Goal: Information Seeking & Learning: Learn about a topic

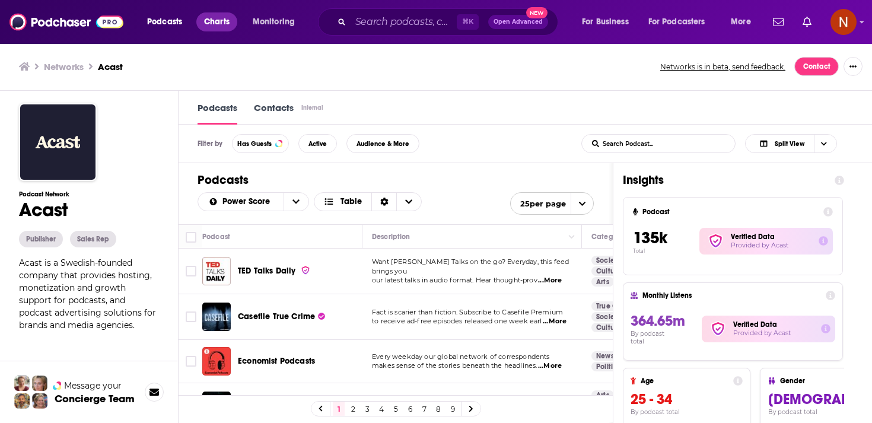
click at [208, 19] on span "Charts" at bounding box center [217, 22] width 26 height 17
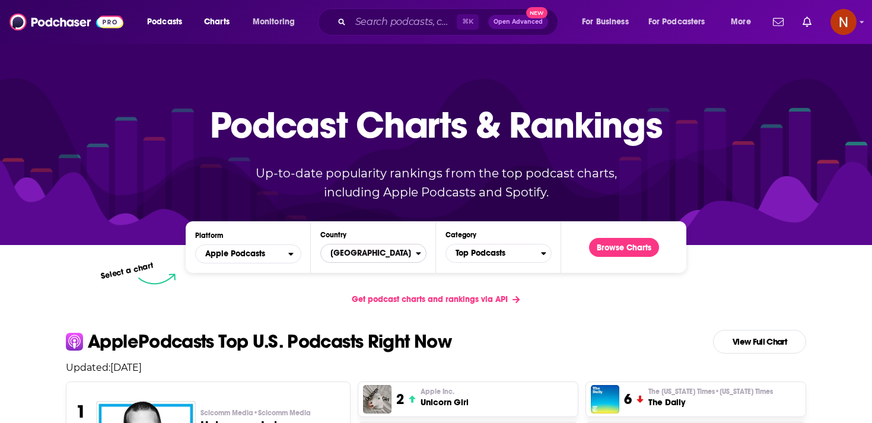
click at [373, 256] on span "[GEOGRAPHIC_DATA]" at bounding box center [368, 253] width 95 height 20
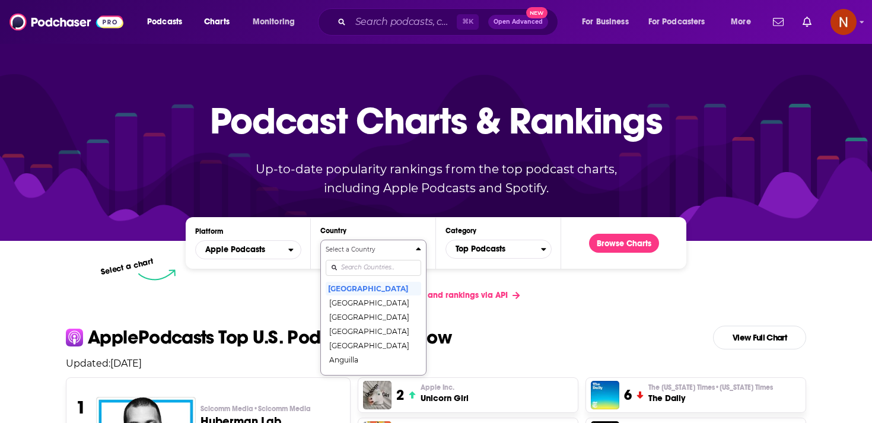
click at [371, 269] on div "Select a Country United States Afghanistan Albania Algeria Angola Anguilla Anti…" at bounding box center [374, 307] width 96 height 125
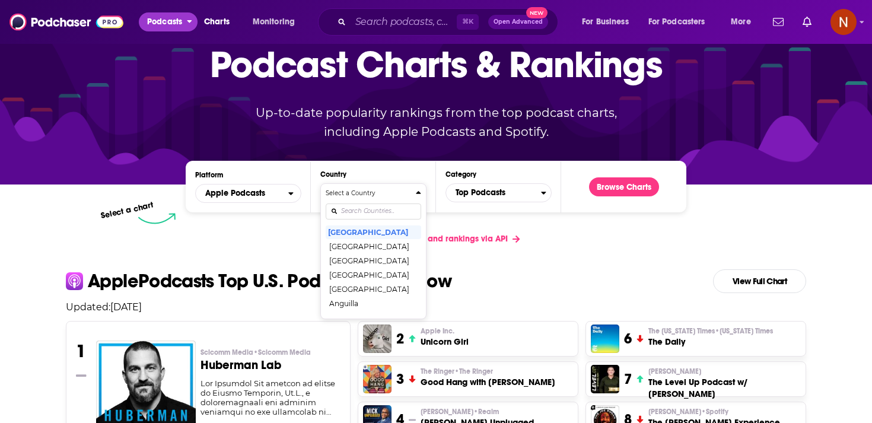
click at [168, 22] on span "Podcasts" at bounding box center [164, 22] width 35 height 17
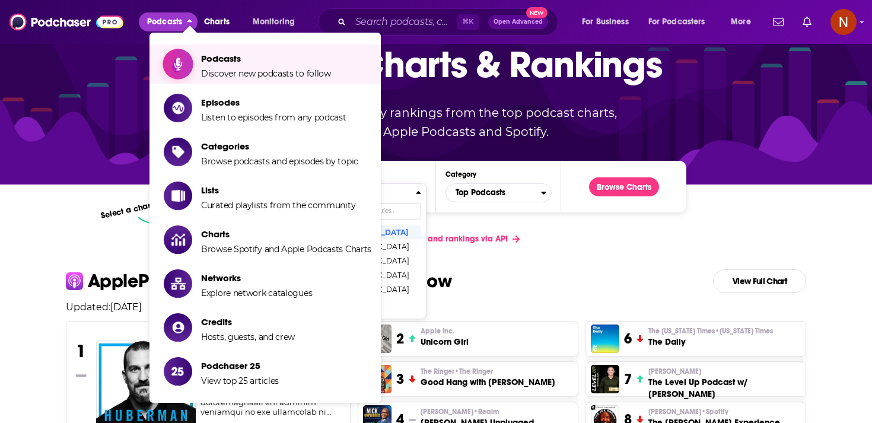
click at [196, 56] on link "Podcasts Discover new podcasts to follow" at bounding box center [268, 64] width 208 height 30
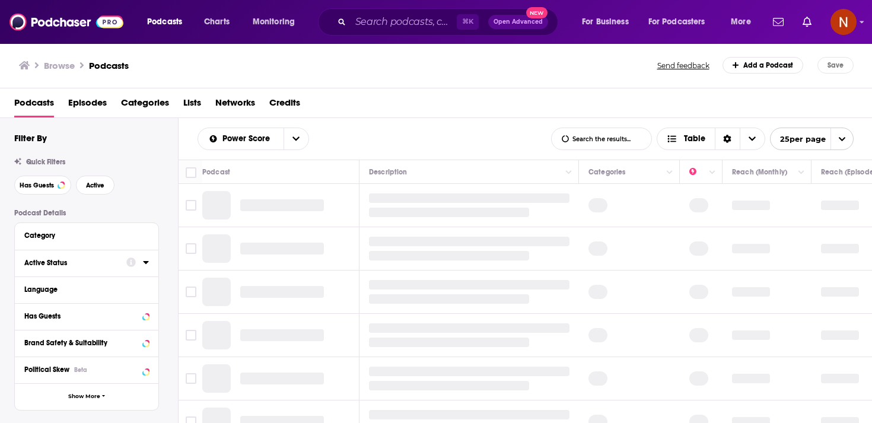
scroll to position [42, 0]
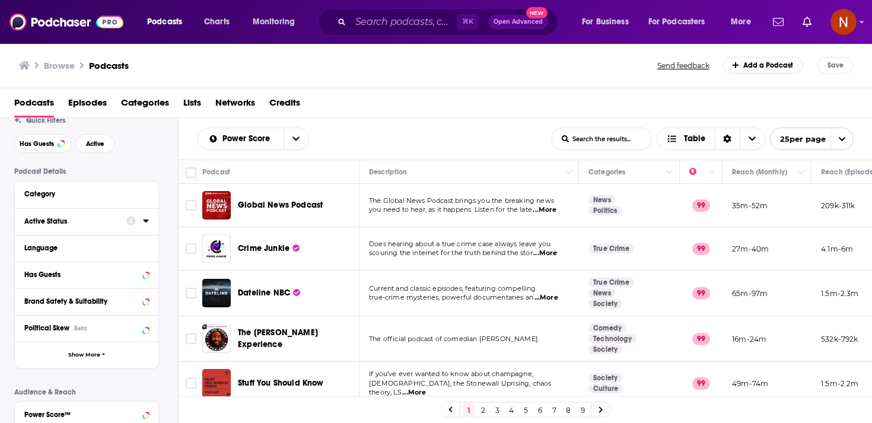
click at [144, 223] on icon at bounding box center [146, 220] width 6 height 9
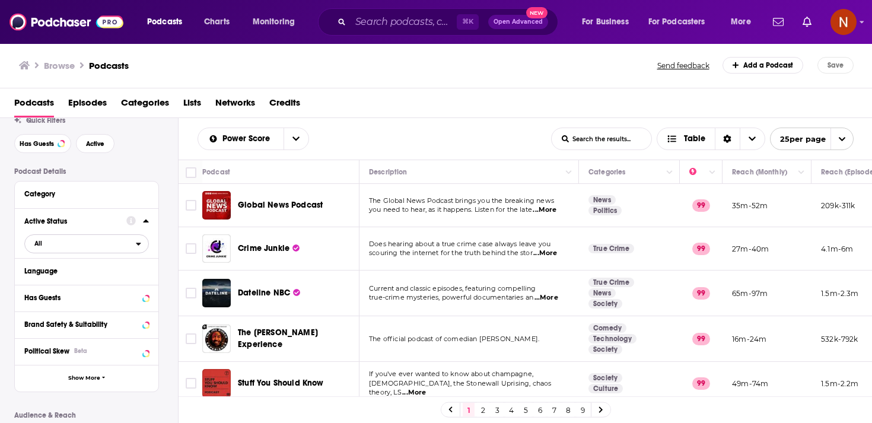
click at [133, 246] on span "All" at bounding box center [80, 243] width 111 height 15
click at [154, 245] on div "Active Status All All Active 403k Idle 5m" at bounding box center [87, 233] width 144 height 50
click at [138, 272] on button "Language" at bounding box center [83, 271] width 119 height 15
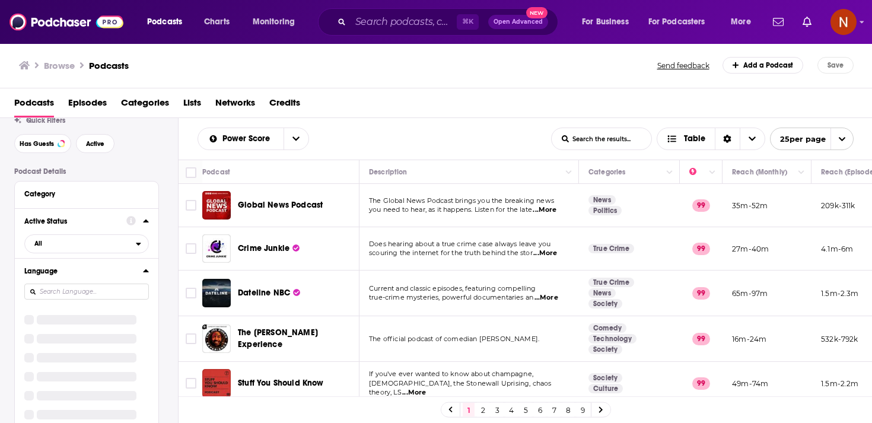
click at [132, 290] on div "Language" at bounding box center [87, 346] width 144 height 176
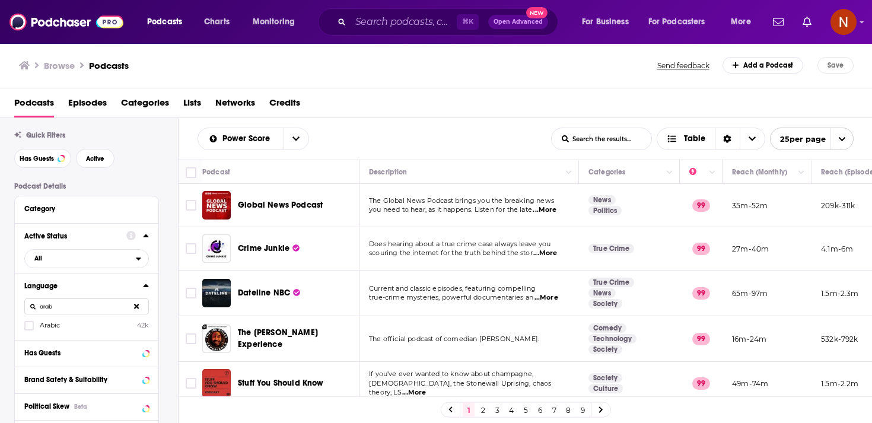
type input "arab"
click at [82, 329] on label "Arabic 42k" at bounding box center [86, 325] width 125 height 10
click at [29, 329] on input "multiSelectOption-ar-0" at bounding box center [29, 329] width 0 height 0
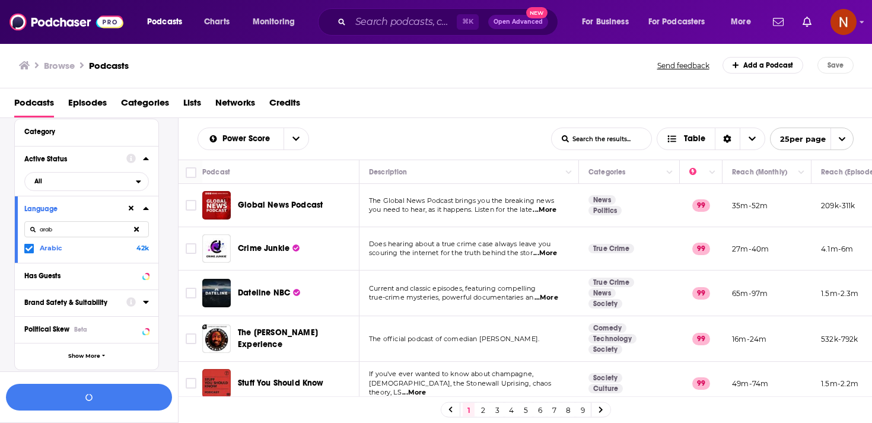
scroll to position [127, 0]
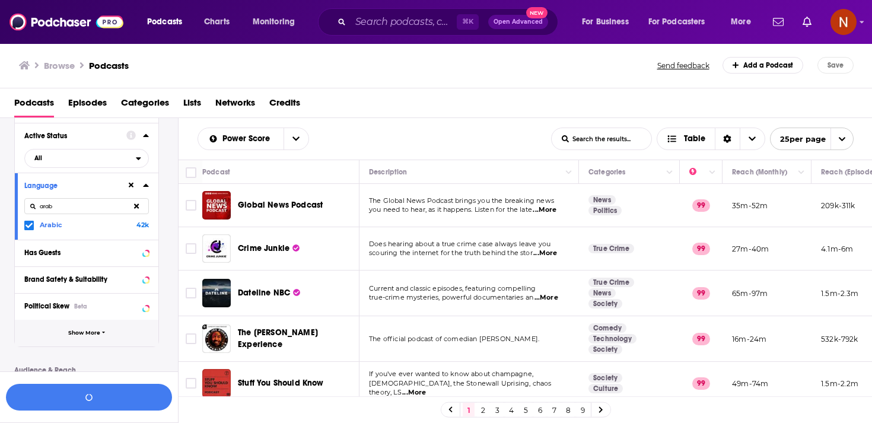
click at [121, 337] on button "Show More" at bounding box center [87, 333] width 144 height 27
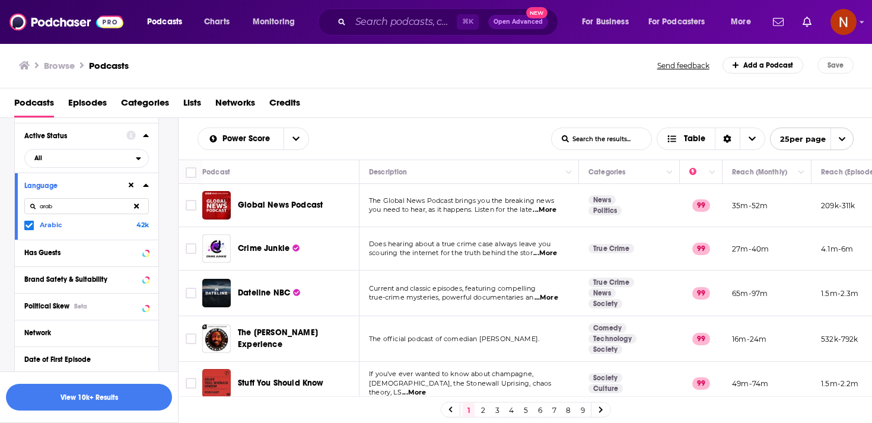
scroll to position [381, 0]
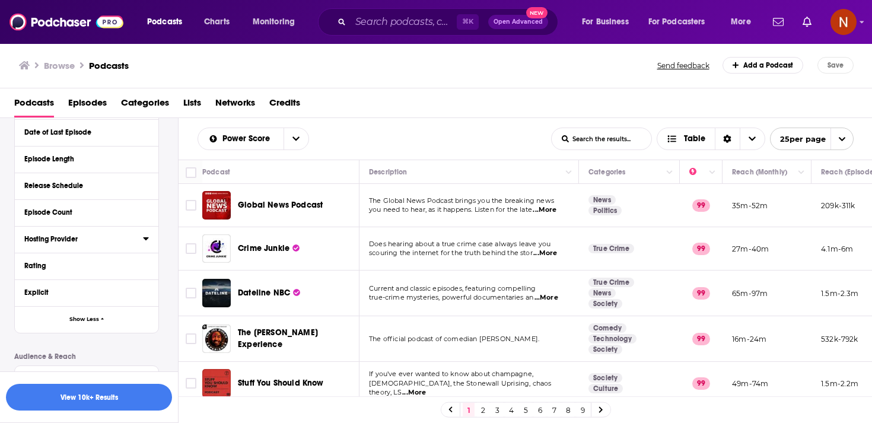
click at [145, 243] on icon at bounding box center [146, 238] width 6 height 9
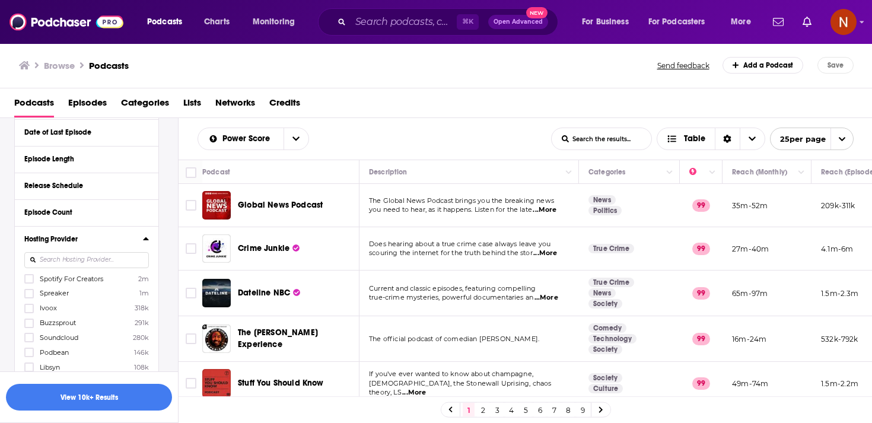
click at [119, 264] on input at bounding box center [86, 260] width 125 height 16
click at [66, 277] on span "Simplecast" at bounding box center [58, 279] width 36 height 8
click at [29, 282] on input "multiSelectOption-Simplecast-0" at bounding box center [29, 282] width 0 height 0
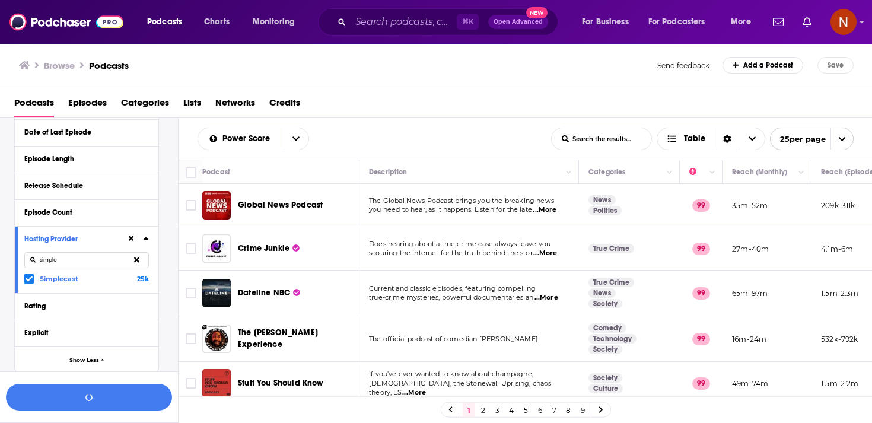
click at [91, 258] on input "simple" at bounding box center [86, 260] width 125 height 16
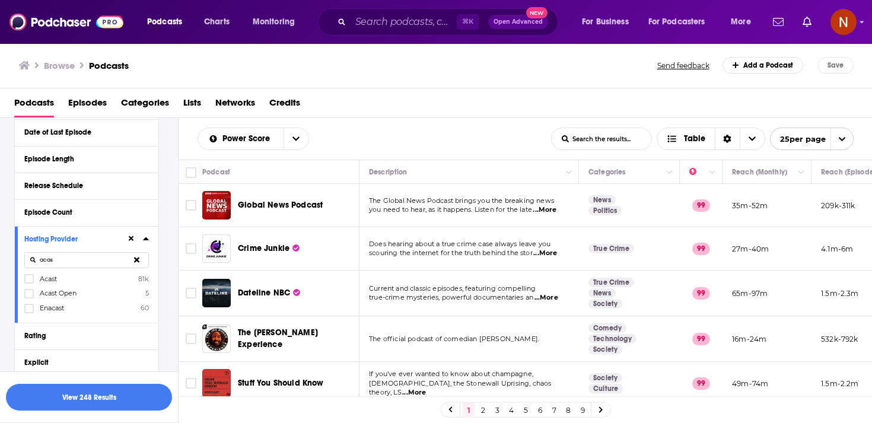
type input "acas"
click at [64, 277] on label "Acast 81k" at bounding box center [86, 279] width 125 height 10
click at [29, 282] on input "multiSelectOption-Acast-0" at bounding box center [29, 282] width 0 height 0
click at [142, 259] on button at bounding box center [137, 260] width 24 height 28
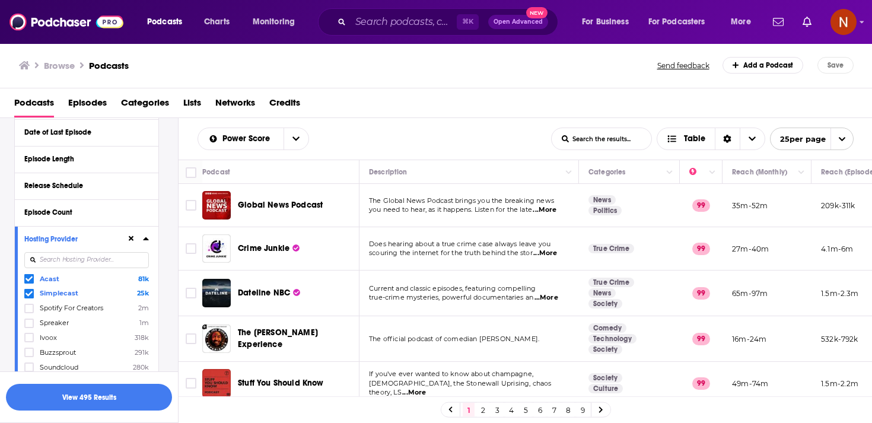
click at [141, 259] on input at bounding box center [86, 260] width 125 height 16
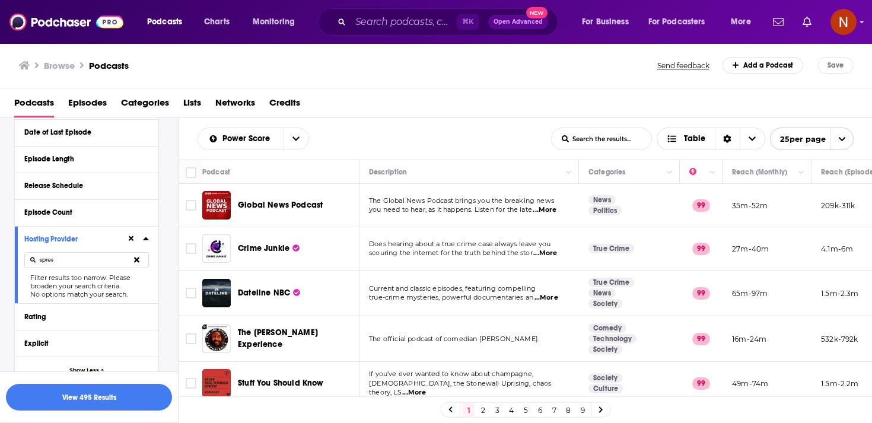
type input "spres"
click at [141, 259] on button at bounding box center [137, 260] width 24 height 28
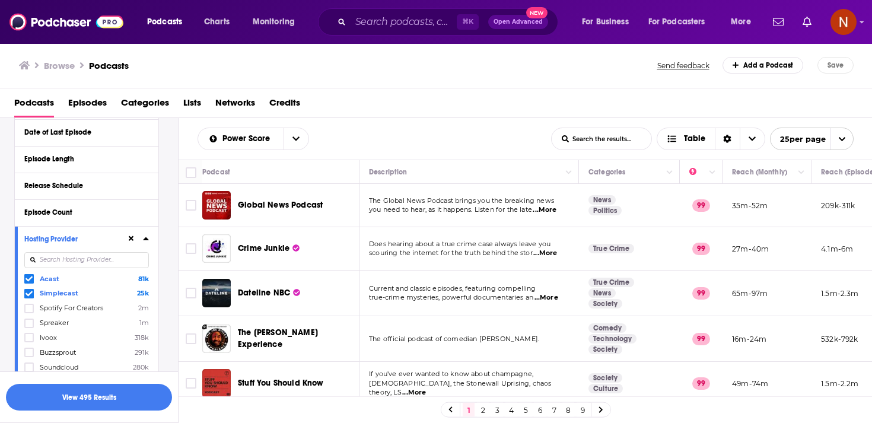
click at [132, 262] on input at bounding box center [86, 260] width 125 height 16
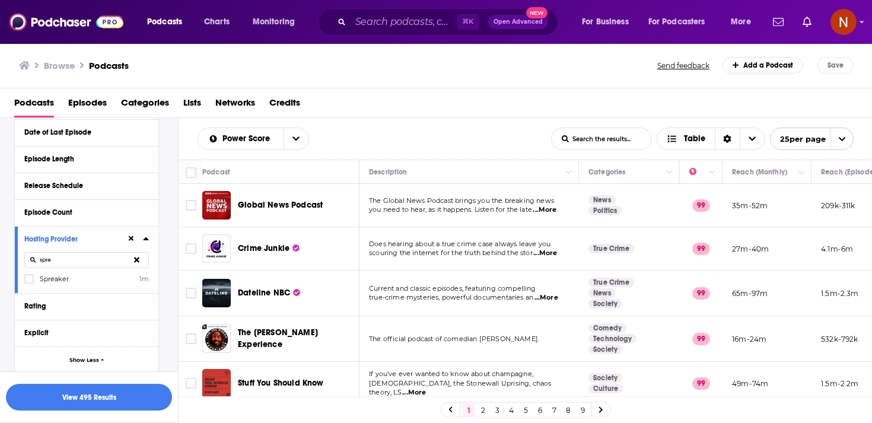
click at [64, 281] on span "Spreaker" at bounding box center [54, 279] width 29 height 8
click at [29, 282] on input "multiSelectOption-Spreaker-0" at bounding box center [29, 282] width 0 height 0
click at [102, 263] on input "spre" at bounding box center [86, 260] width 125 height 16
type input "libsy"
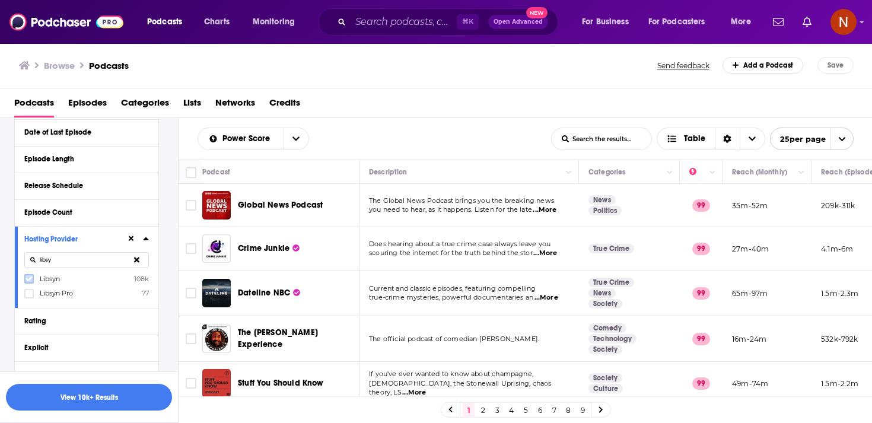
click at [32, 281] on icon at bounding box center [29, 278] width 7 height 7
click at [62, 261] on input "libsy" at bounding box center [86, 260] width 125 height 16
click at [32, 282] on icon at bounding box center [29, 278] width 7 height 7
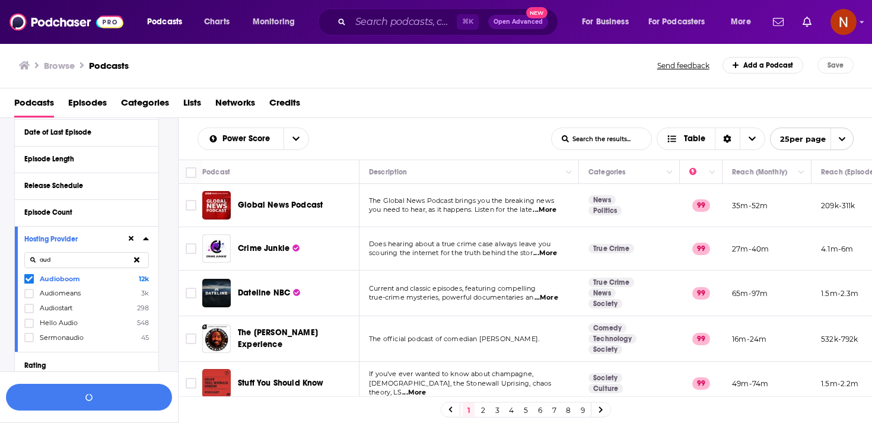
click at [56, 264] on input "aud" at bounding box center [86, 260] width 125 height 16
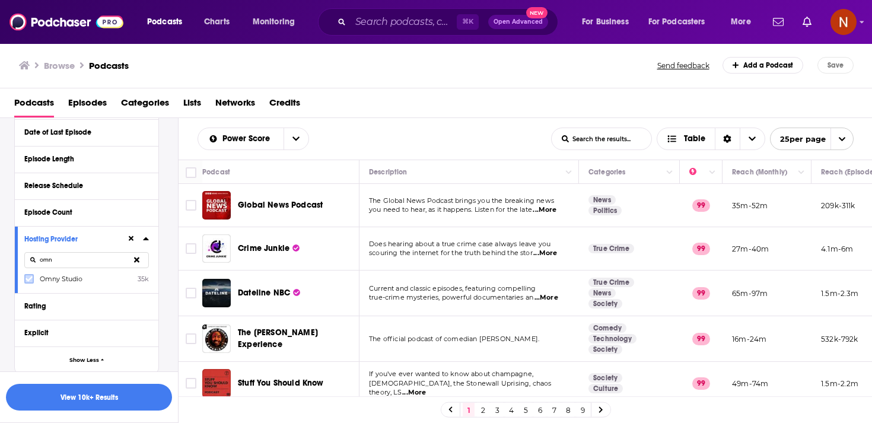
type input "omn"
click at [27, 282] on icon at bounding box center [29, 278] width 7 height 7
click at [124, 401] on button "View 10k+ Results" at bounding box center [89, 397] width 166 height 27
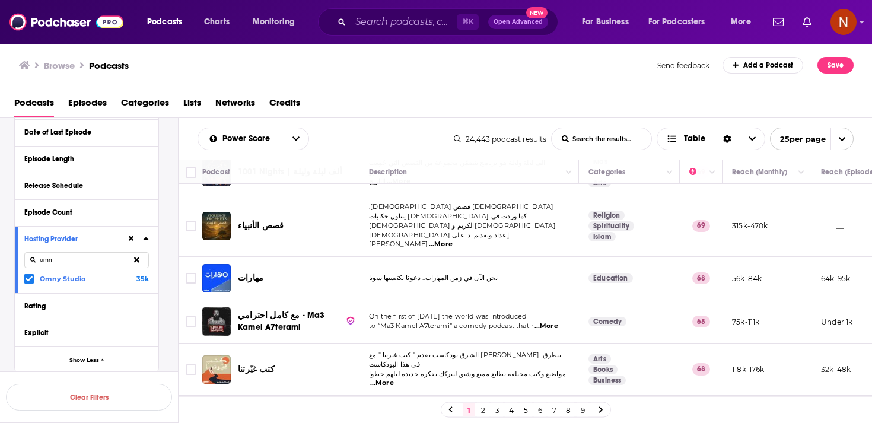
scroll to position [901, 0]
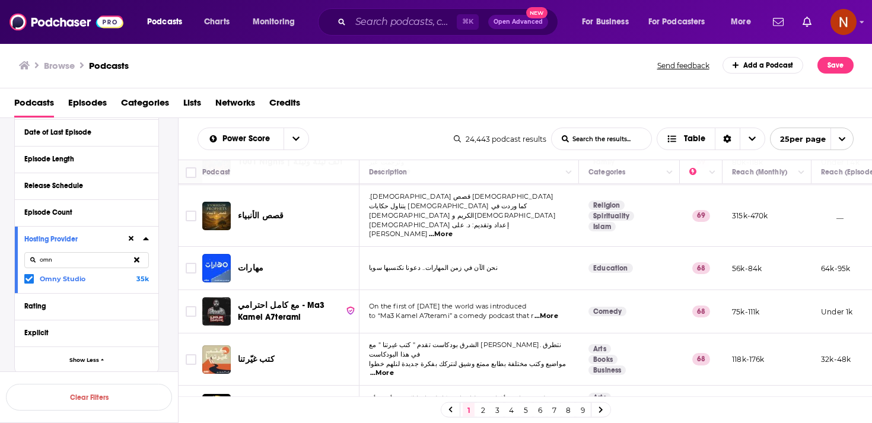
click at [486, 412] on link "2" at bounding box center [483, 410] width 12 height 14
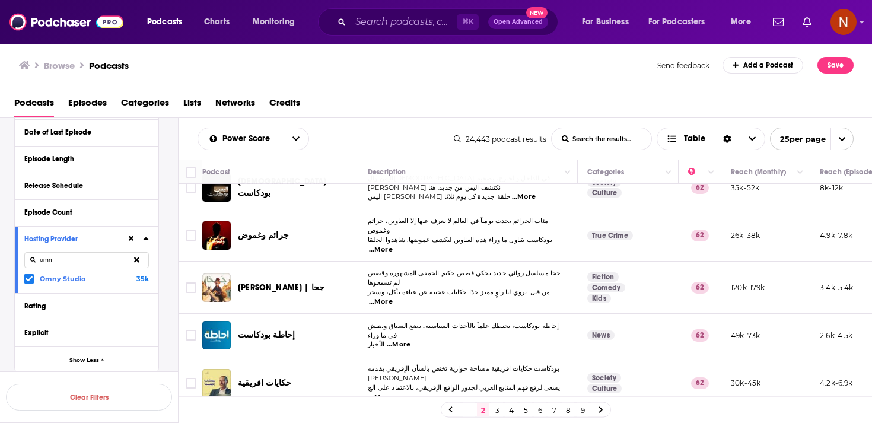
scroll to position [897, 1]
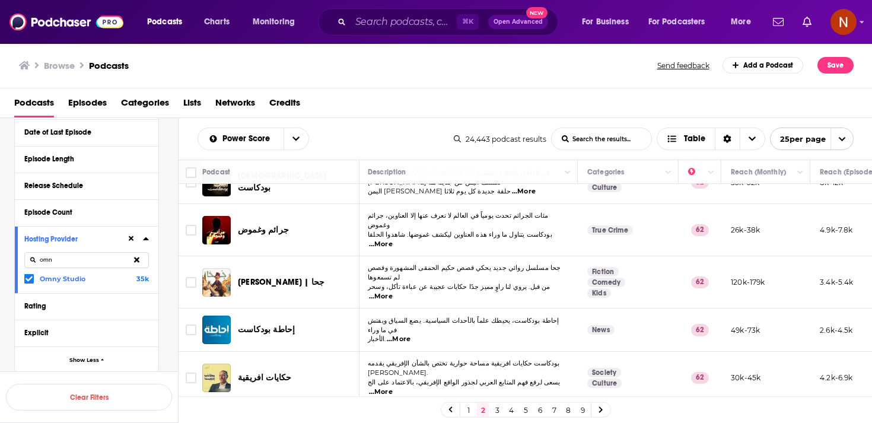
click at [497, 408] on link "3" at bounding box center [497, 410] width 12 height 14
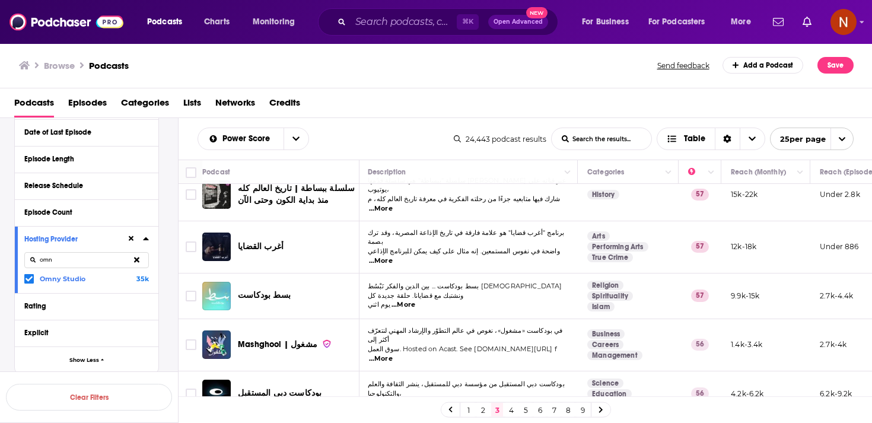
scroll to position [906, 1]
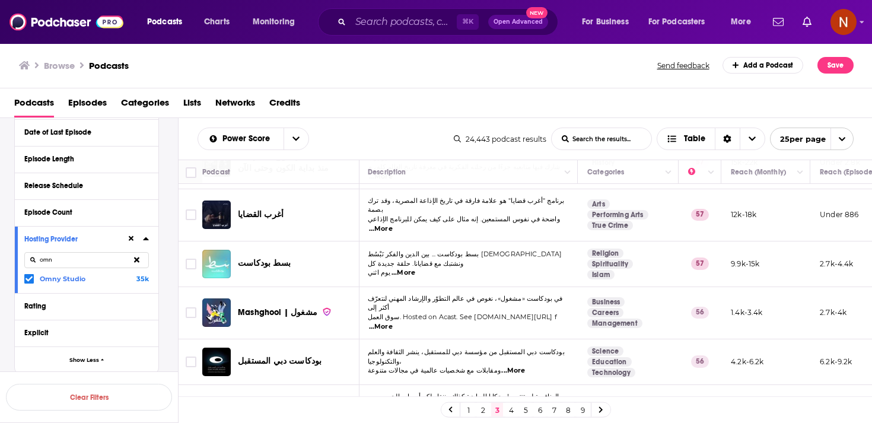
click at [515, 409] on link "4" at bounding box center [512, 410] width 12 height 14
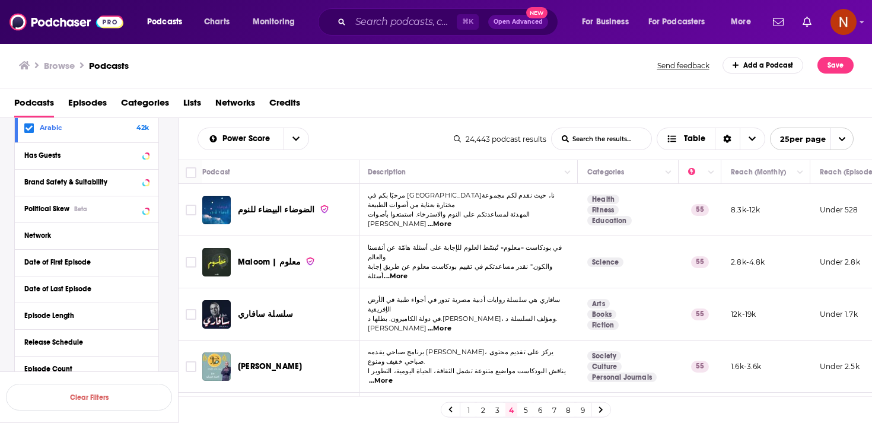
scroll to position [101, 0]
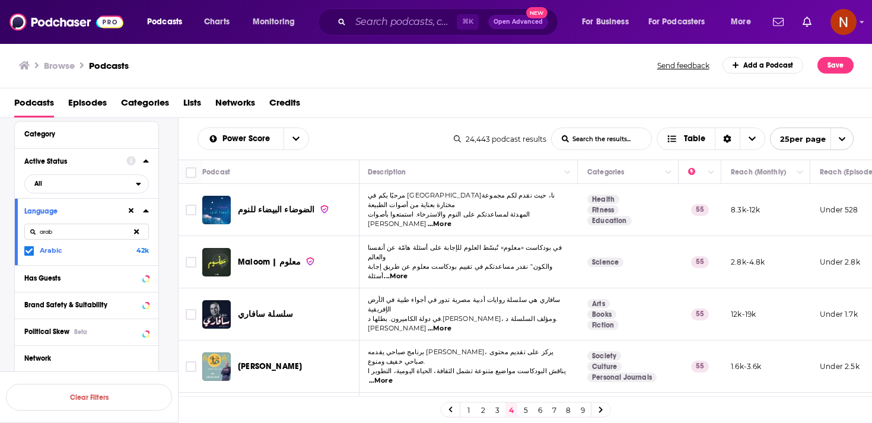
click at [135, 236] on icon at bounding box center [136, 232] width 5 height 8
click at [120, 182] on span "All" at bounding box center [80, 183] width 111 height 15
click at [119, 185] on span "All" at bounding box center [80, 183] width 111 height 15
click at [145, 132] on icon at bounding box center [146, 133] width 6 height 9
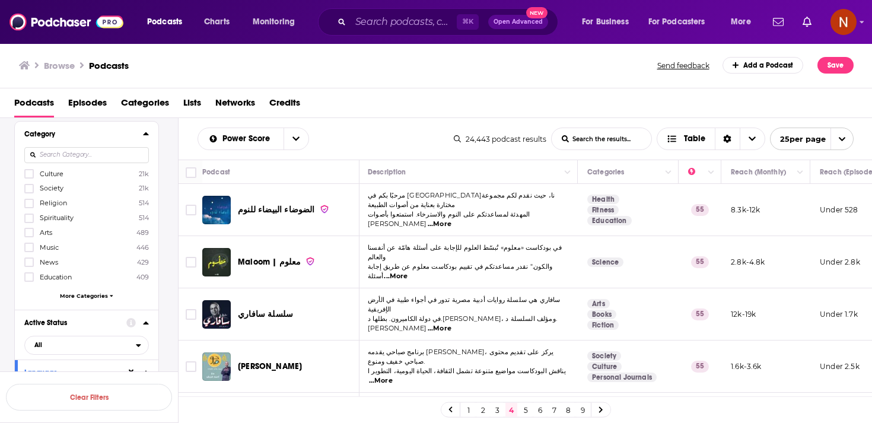
click at [127, 150] on input at bounding box center [86, 155] width 125 height 16
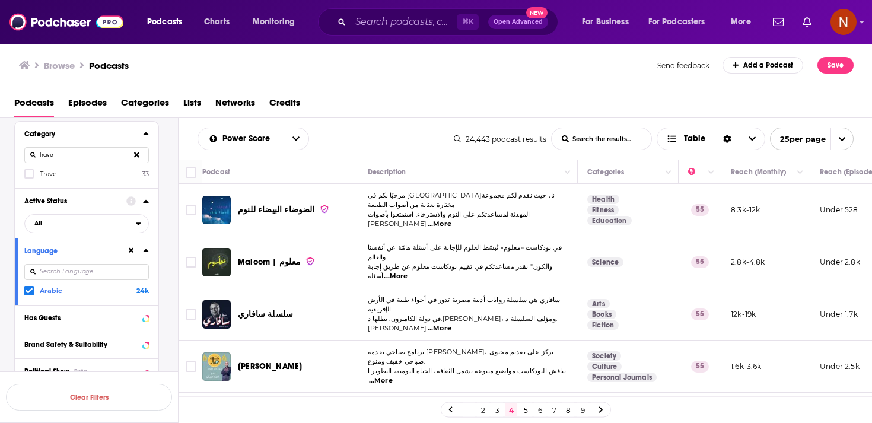
click at [53, 172] on span "Travel" at bounding box center [49, 174] width 19 height 8
click at [29, 177] on input "multiSelectOption-travel-0" at bounding box center [29, 177] width 0 height 0
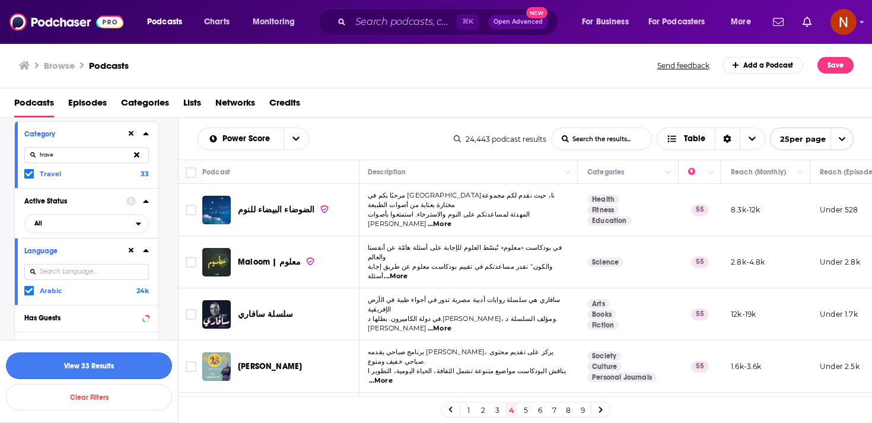
click at [96, 366] on button "View 33 Results" at bounding box center [89, 366] width 166 height 27
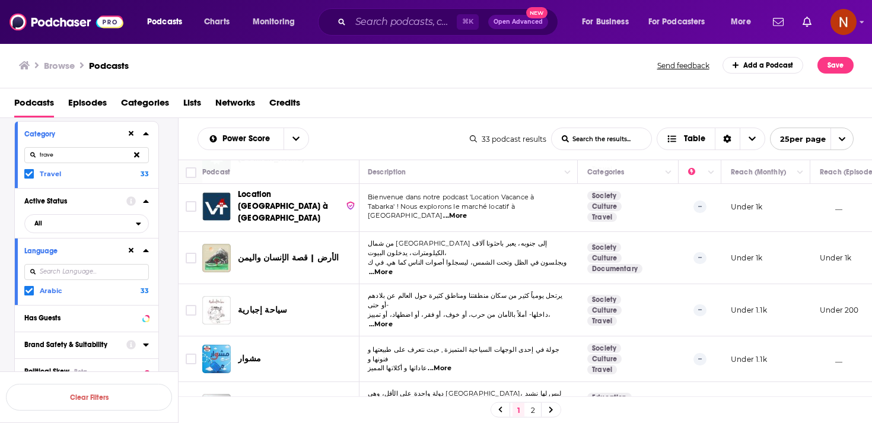
scroll to position [928, 1]
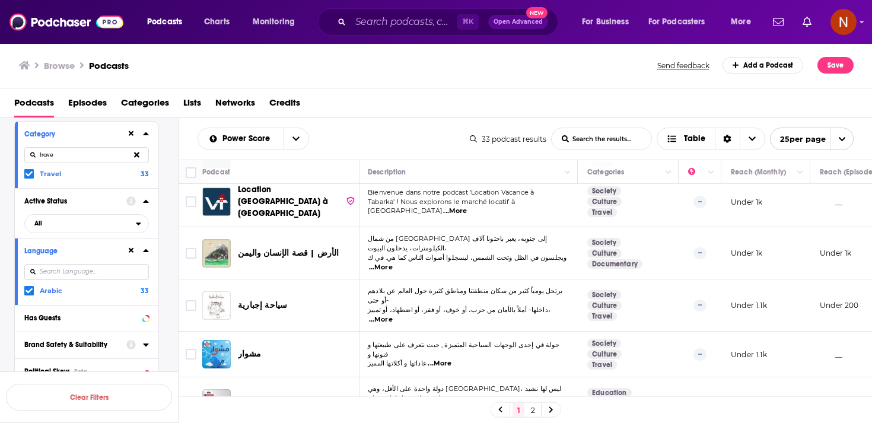
click at [463, 377] on td "دولة واحدة على الأقل، وهي قبرص، ليس لها نشيد وطني، وثلاث دول لها نشيدان بلغتين …" at bounding box center [468, 403] width 220 height 52
click at [549, 412] on icon at bounding box center [551, 410] width 5 height 7
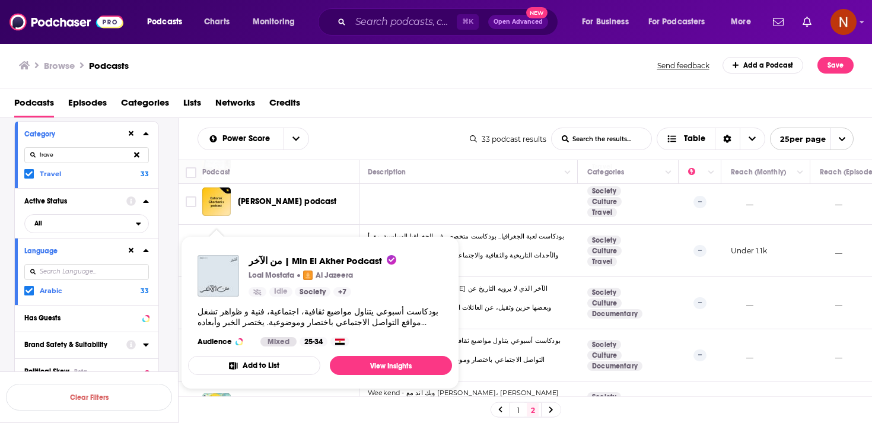
scroll to position [151, 1]
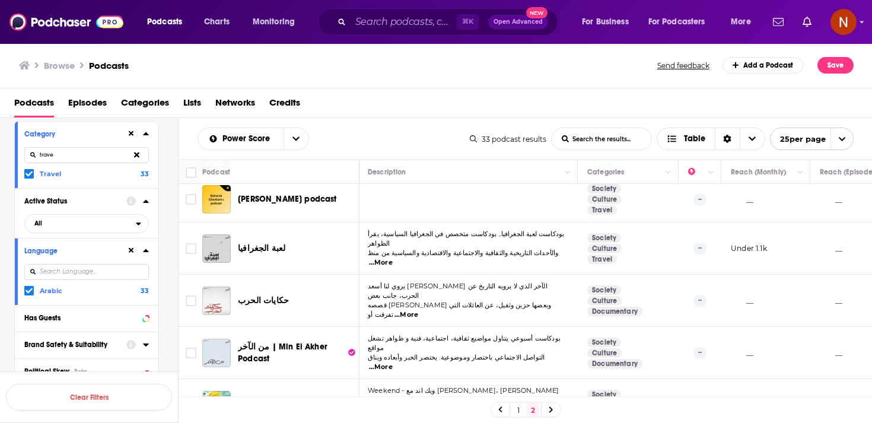
click at [36, 176] on label "Travel 33" at bounding box center [86, 174] width 125 height 10
click at [29, 176] on input "multiSelectOption-travel-0" at bounding box center [29, 176] width 0 height 0
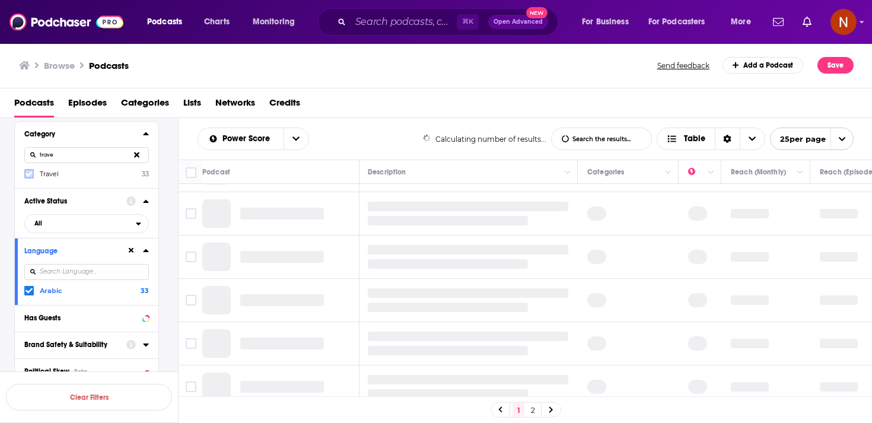
click at [31, 175] on icon at bounding box center [29, 173] width 7 height 7
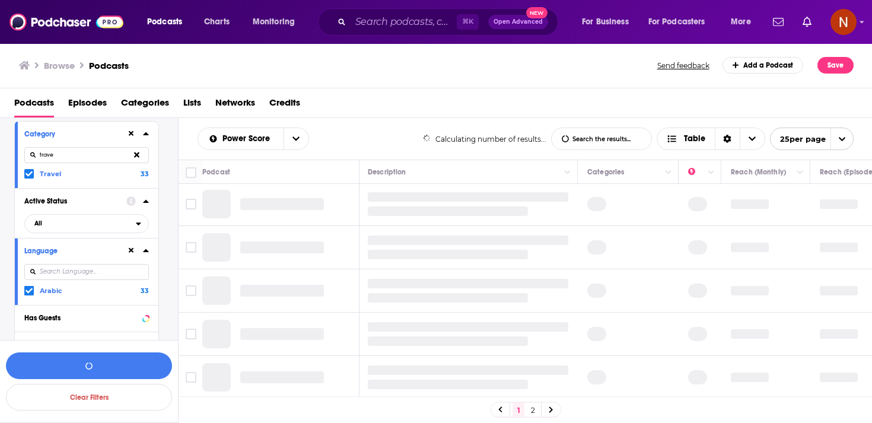
scroll to position [0, 1]
click at [31, 175] on icon at bounding box center [29, 173] width 7 height 7
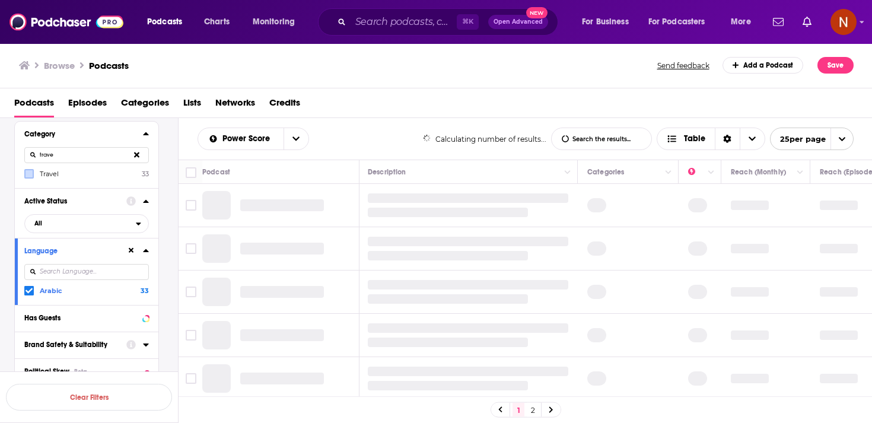
click at [68, 157] on input "trave" at bounding box center [86, 155] width 125 height 16
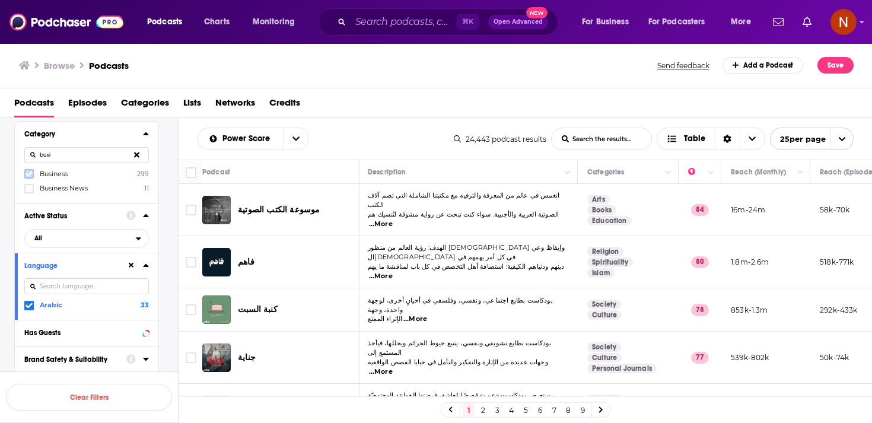
type input "busi"
click at [29, 173] on icon at bounding box center [29, 173] width 7 height 7
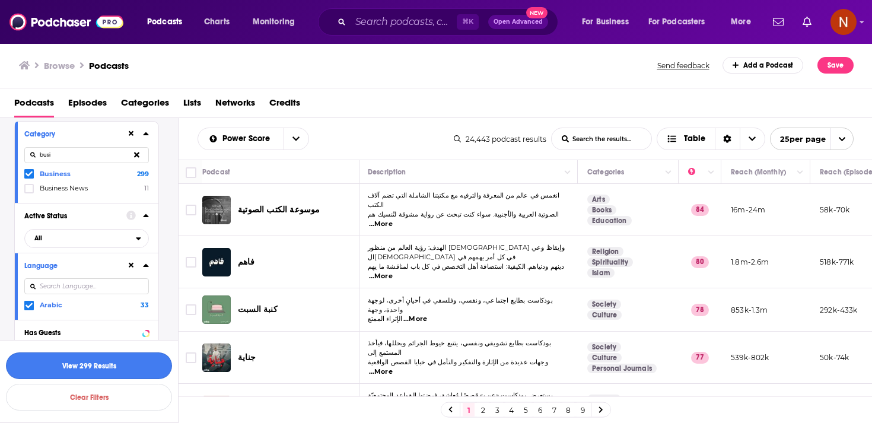
click at [121, 366] on button "View 299 Results" at bounding box center [89, 366] width 166 height 27
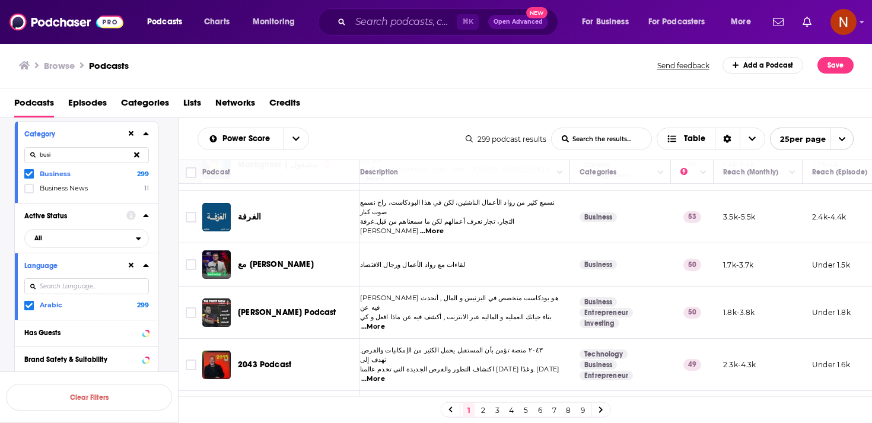
scroll to position [417, 9]
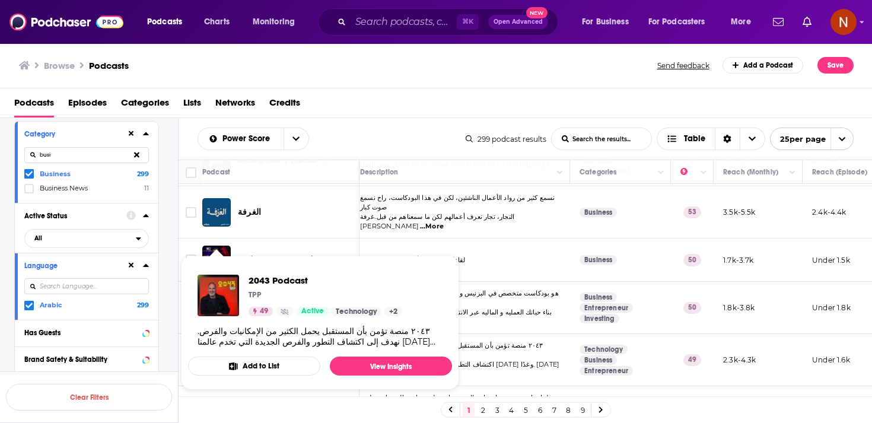
drag, startPoint x: 217, startPoint y: 294, endPoint x: 212, endPoint y: 288, distance: 8.0
click at [213, 288] on img "2043 Podcast" at bounding box center [219, 296] width 42 height 42
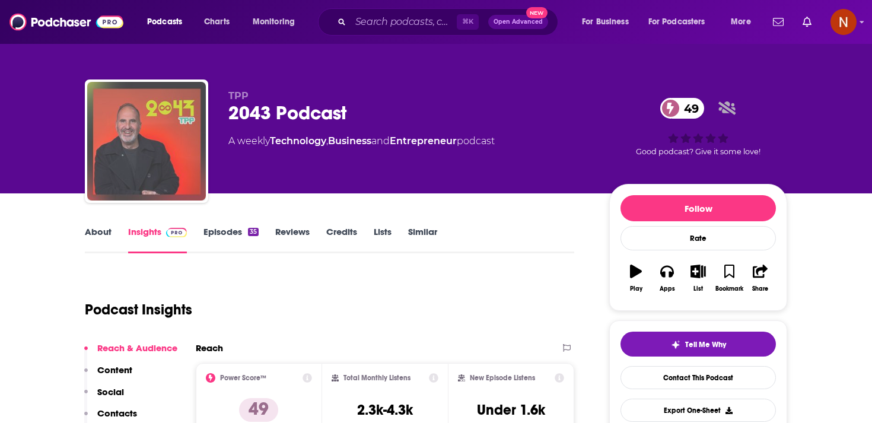
click at [153, 181] on img "2043 Podcast" at bounding box center [146, 141] width 119 height 119
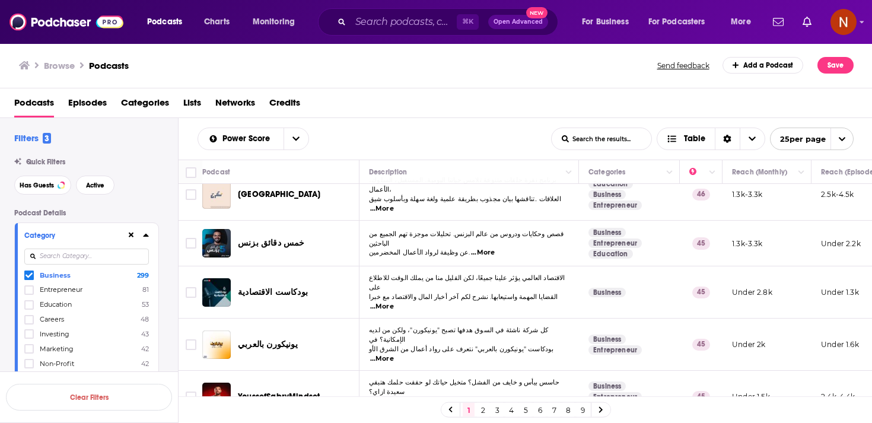
scroll to position [913, 0]
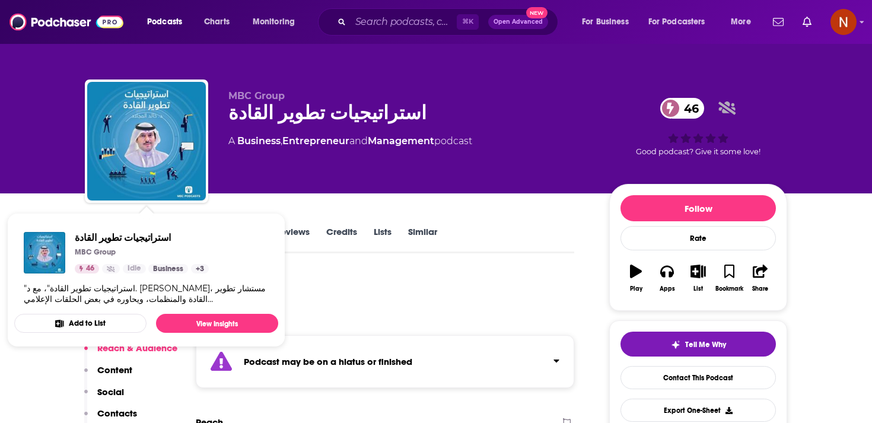
scroll to position [1, 0]
